Goal: Task Accomplishment & Management: Use online tool/utility

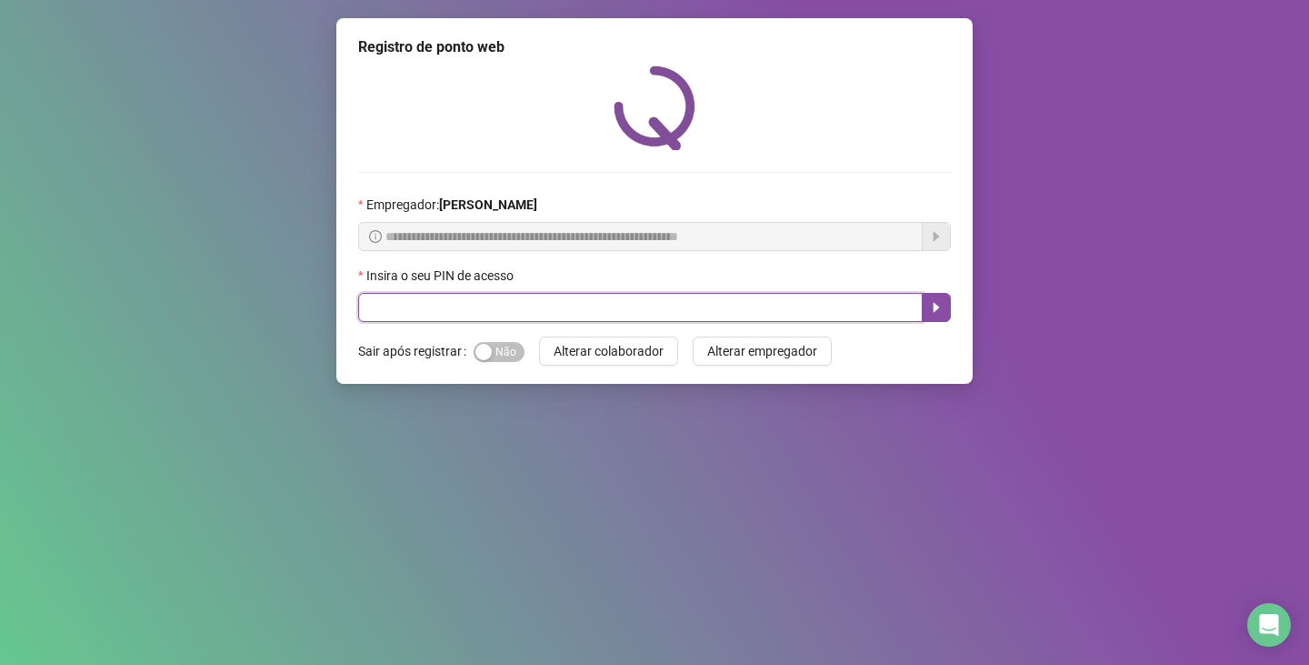
click at [645, 313] on input "text" at bounding box center [640, 307] width 565 height 29
type input "*****"
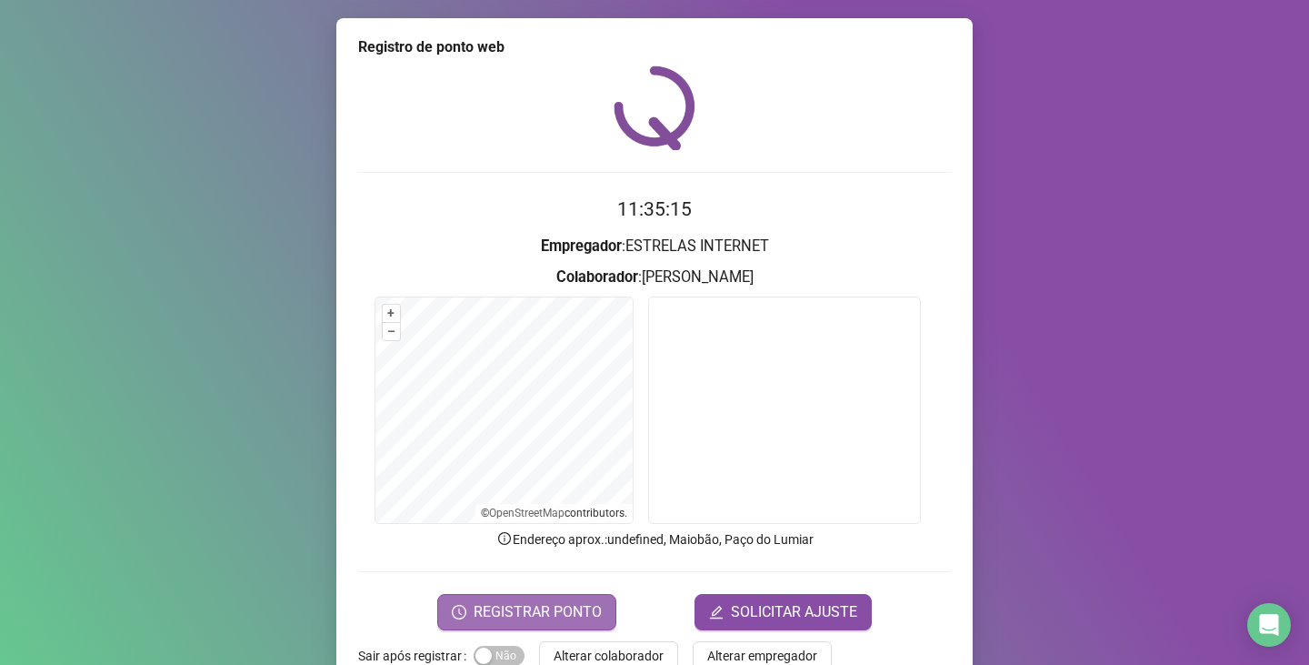
click at [499, 607] on span "REGISTRAR PONTO" at bounding box center [538, 612] width 128 height 22
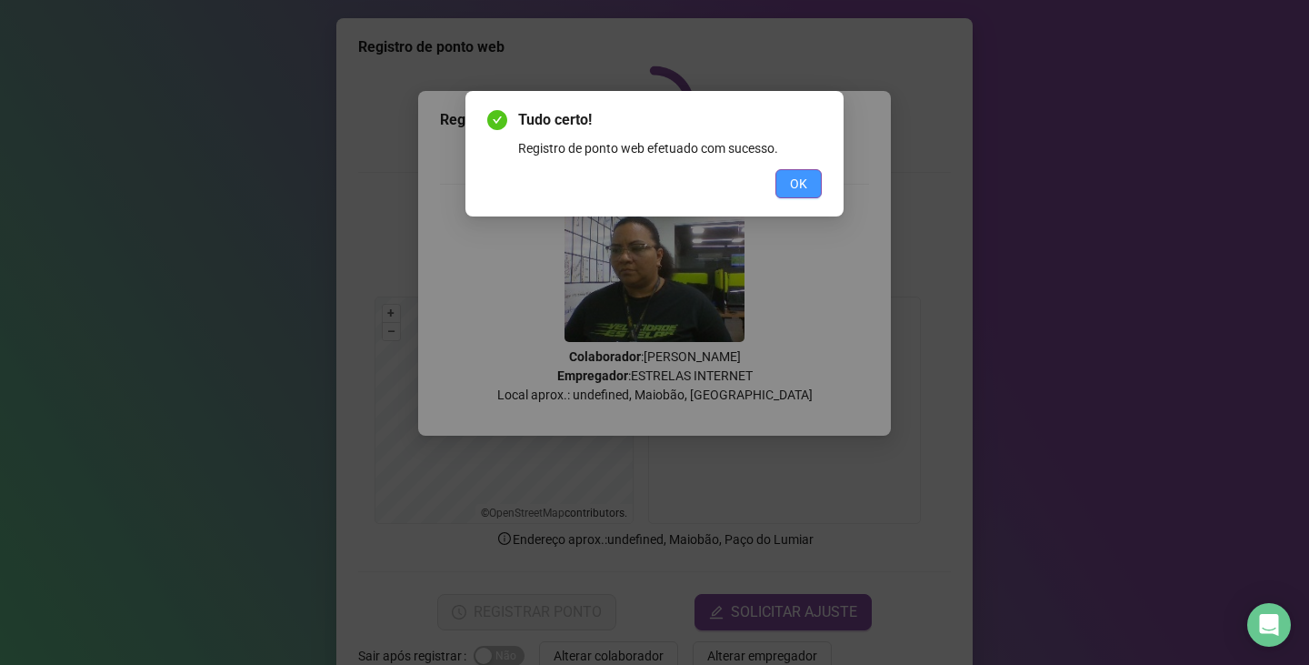
click at [794, 186] on span "OK" at bounding box center [798, 184] width 17 height 20
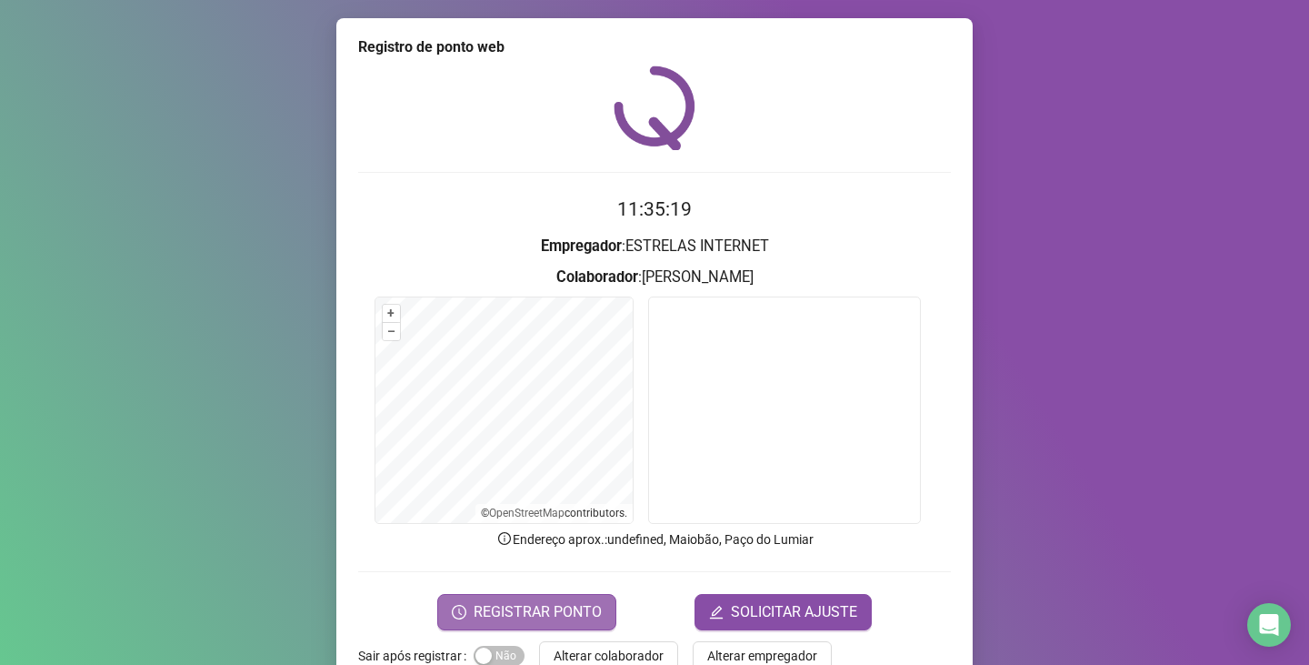
click at [484, 602] on span "REGISTRAR PONTO" at bounding box center [538, 612] width 128 height 22
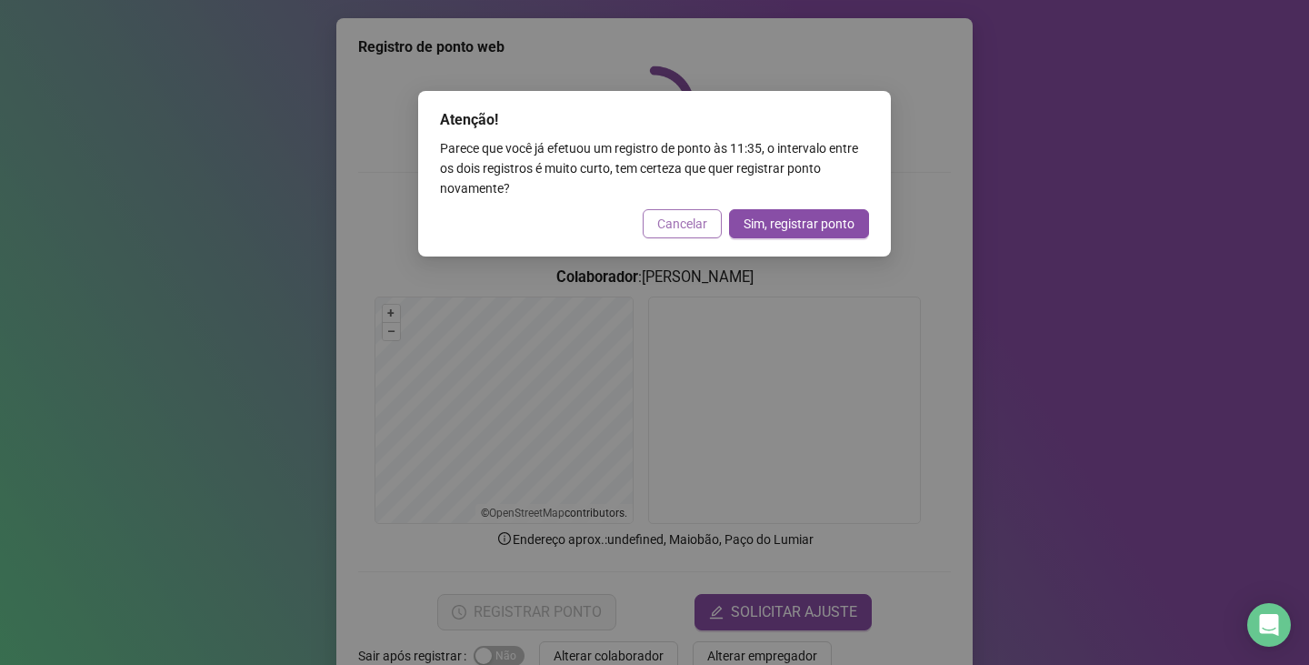
click at [672, 223] on span "Cancelar" at bounding box center [682, 224] width 50 height 20
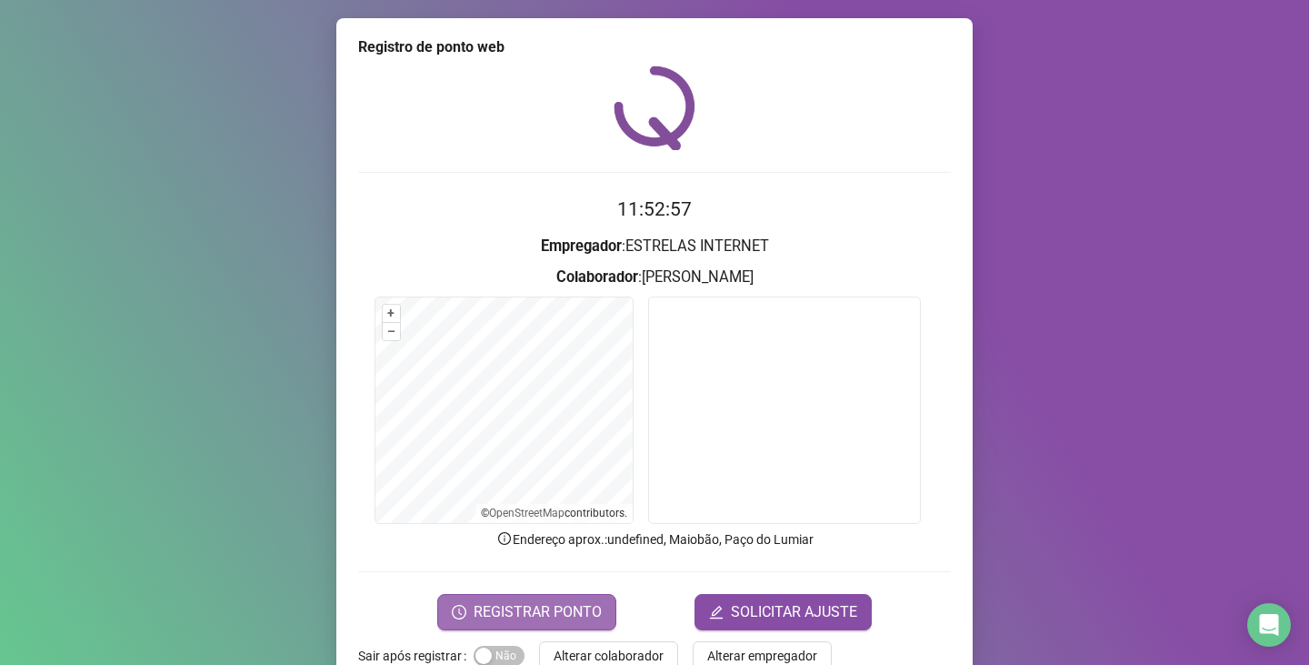
click at [480, 604] on span "REGISTRAR PONTO" at bounding box center [538, 612] width 128 height 22
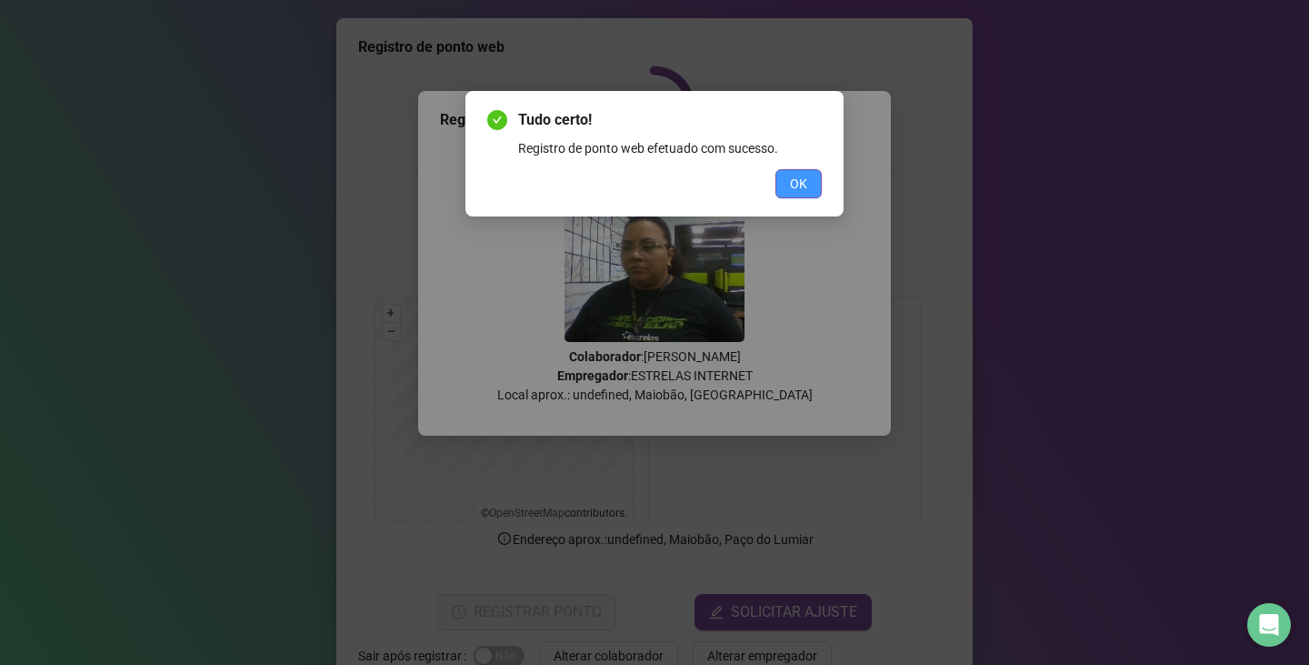
click at [814, 183] on button "OK" at bounding box center [798, 183] width 46 height 29
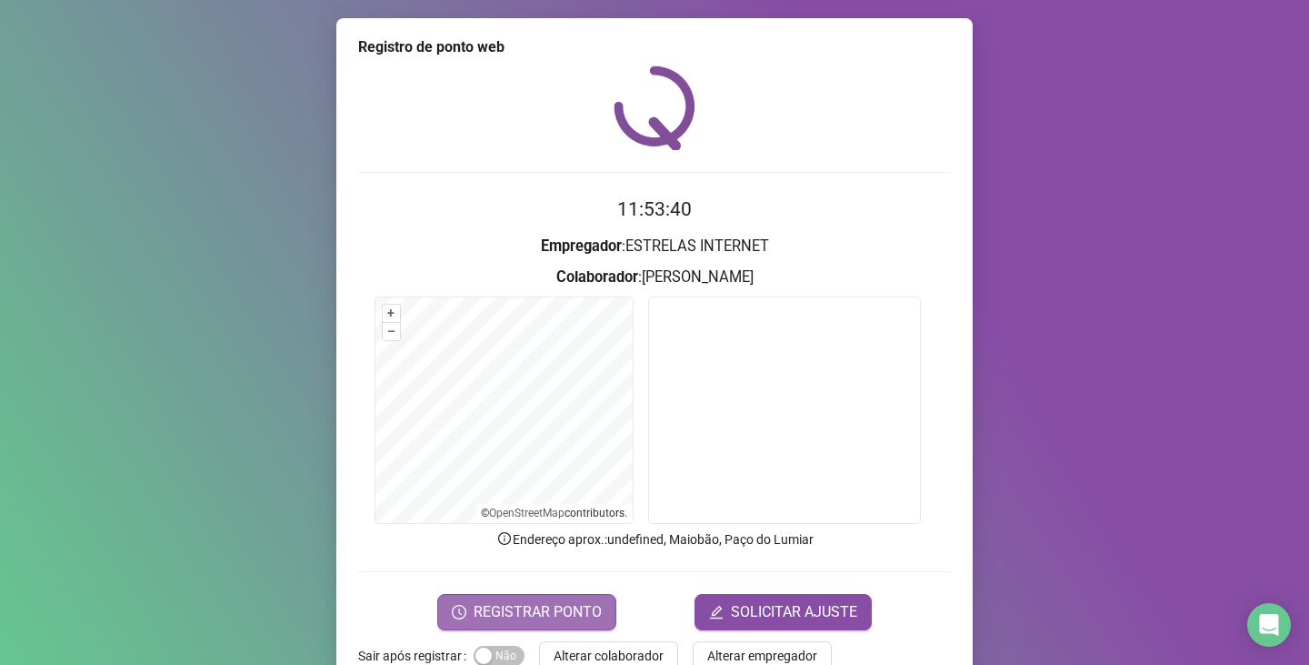
click at [519, 608] on span "REGISTRAR PONTO" at bounding box center [538, 612] width 128 height 22
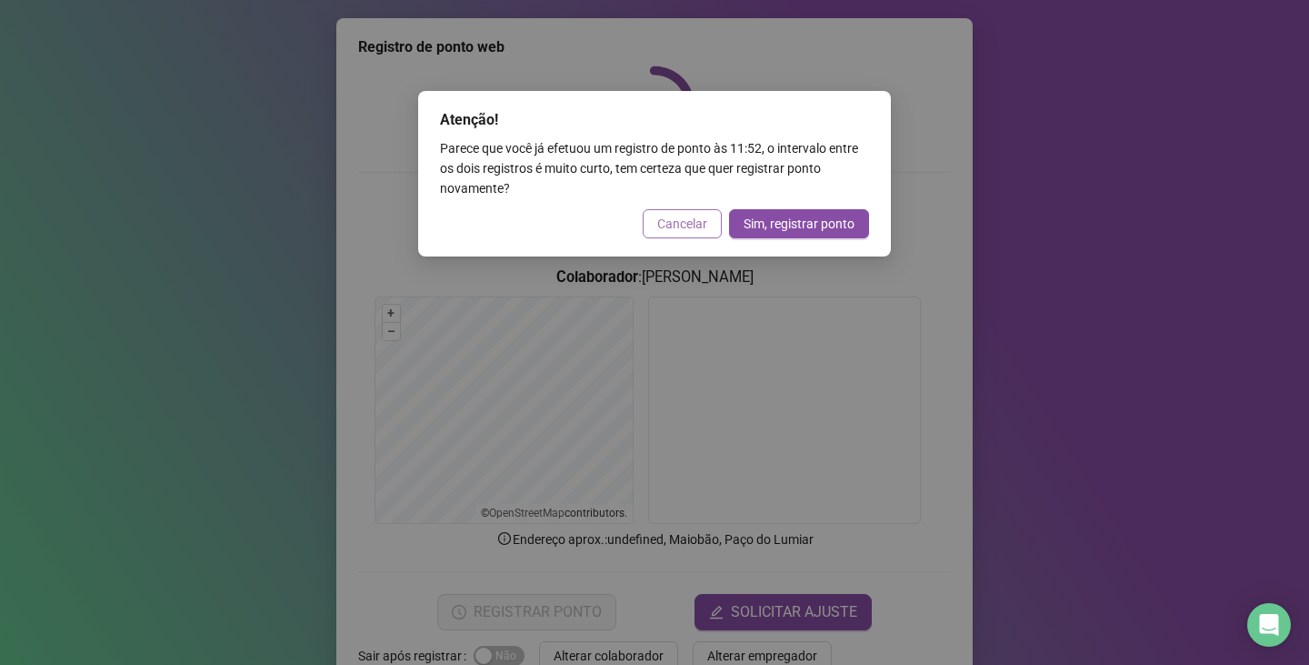
drag, startPoint x: 688, startPoint y: 218, endPoint x: 876, endPoint y: 125, distance: 209.8
click at [687, 218] on span "Cancelar" at bounding box center [682, 224] width 50 height 20
